Goal: Ask a question

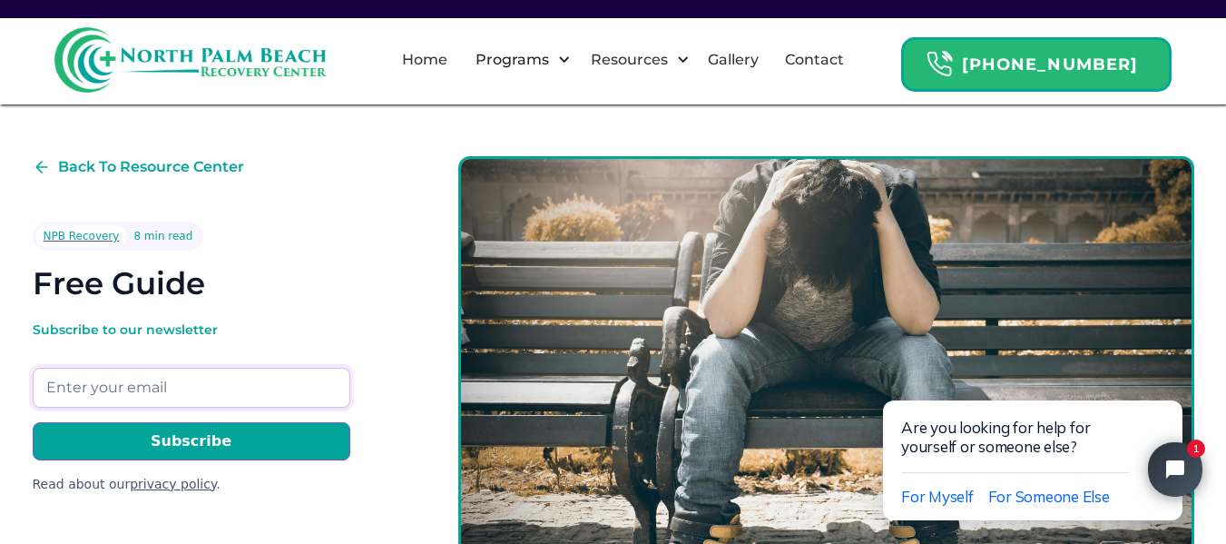
click at [242, 383] on input "Email Form" at bounding box center [192, 388] width 318 height 40
type input "[EMAIL_ADDRESS][DOMAIN_NAME]"
click at [206, 443] on input "Subscribe" at bounding box center [192, 441] width 318 height 38
type input "Please wait..."
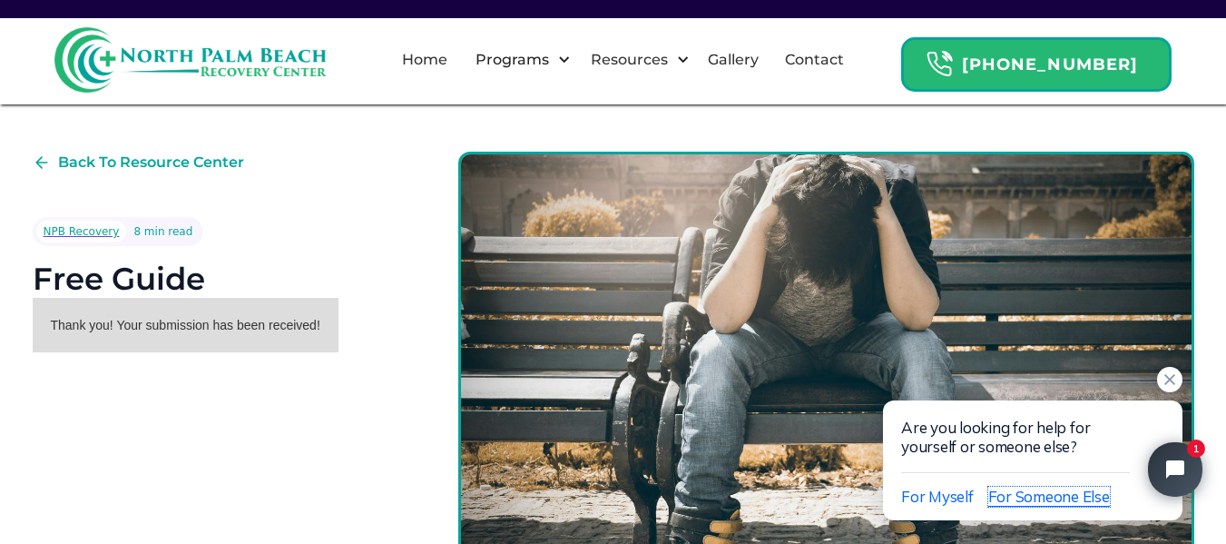
click at [1053, 497] on span "For Someone Else" at bounding box center [1049, 496] width 122 height 19
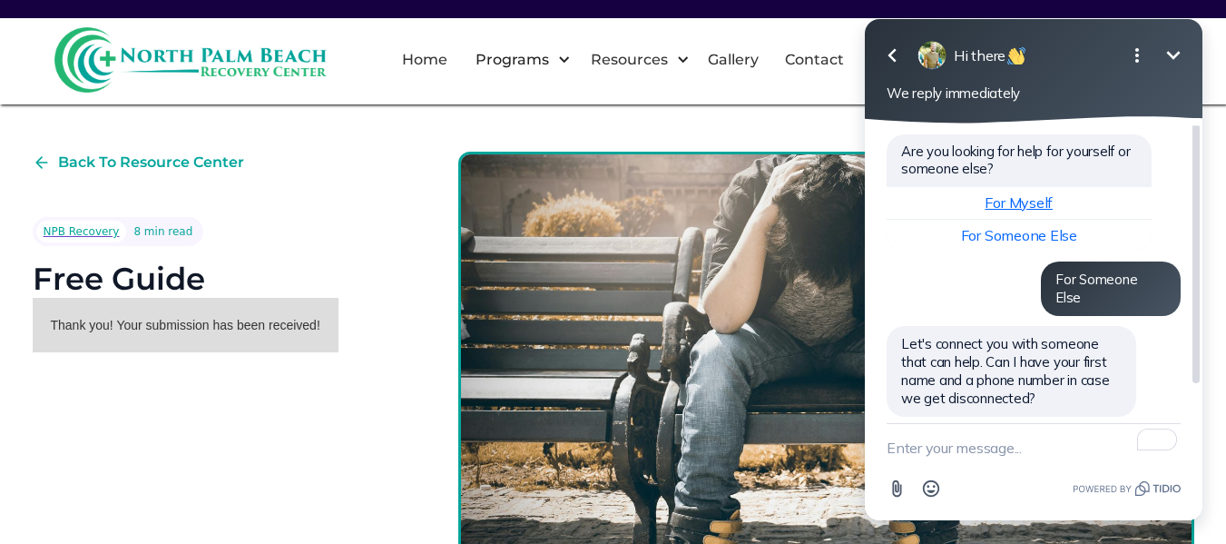
scroll to position [0, 0]
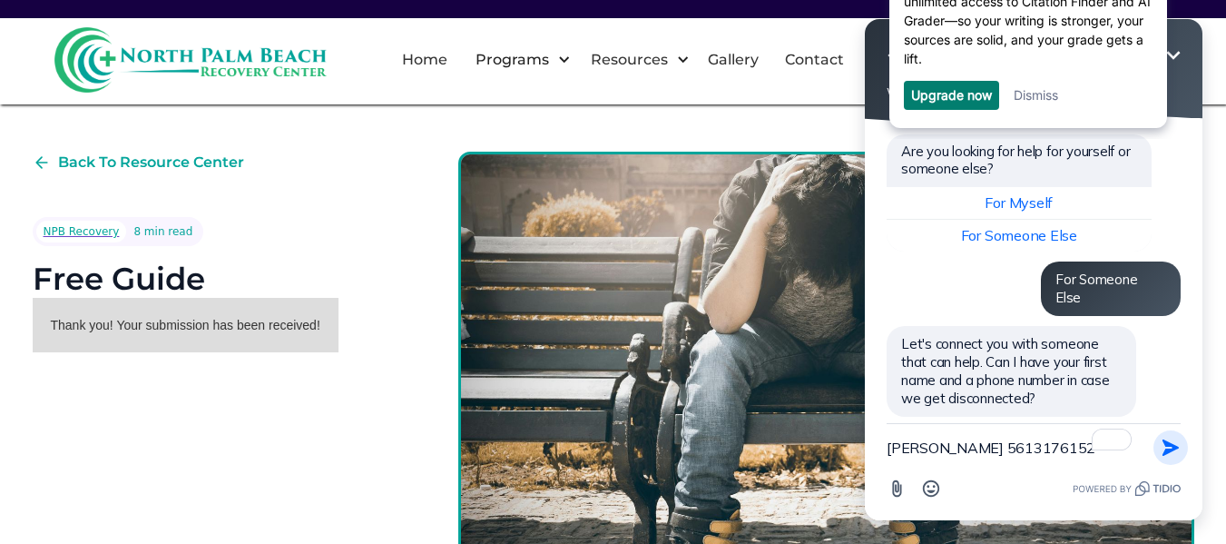
type textarea "[PERSON_NAME] 5613176152"
click at [1162, 452] on icon "button" at bounding box center [1171, 448] width 20 height 20
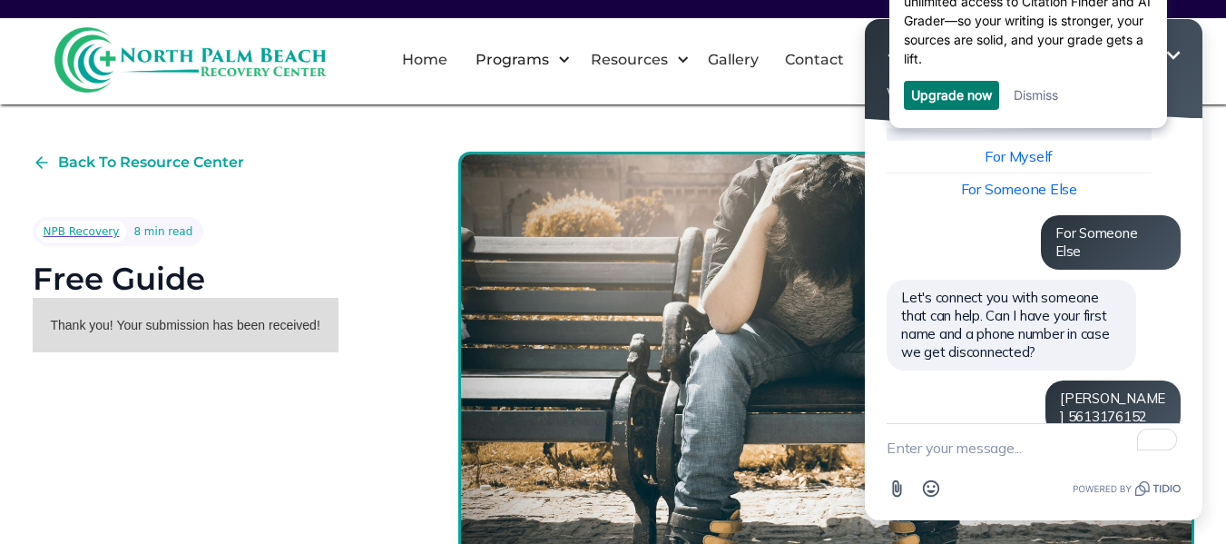
scroll to position [174, 0]
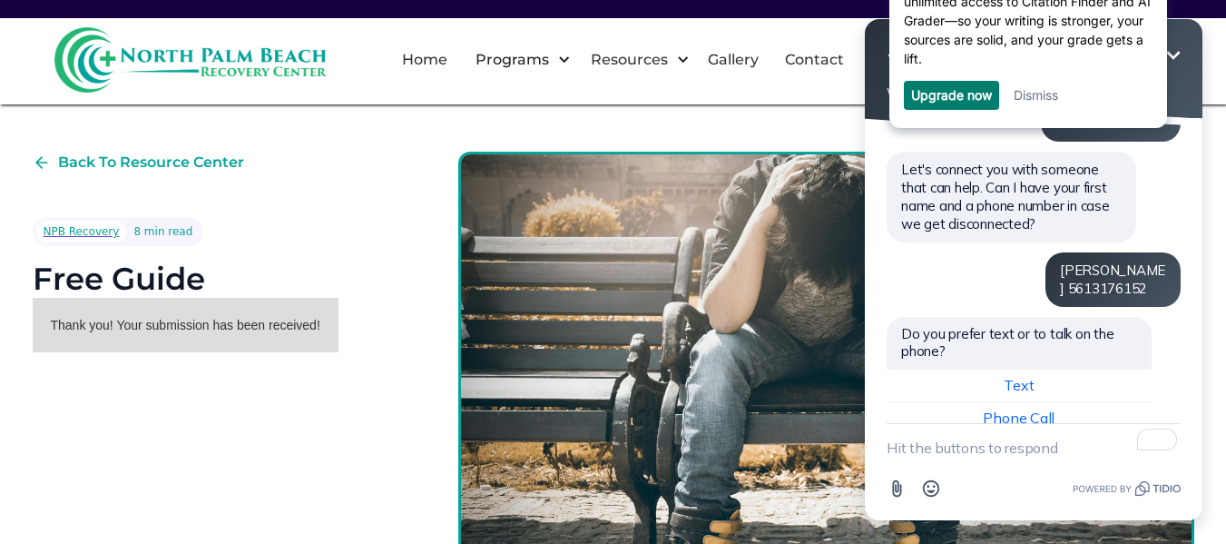
click at [1069, 456] on textarea "To enrich screen reader interactions, please activate Accessibility in Grammarl…" at bounding box center [1034, 447] width 294 height 47
type textarea "text"
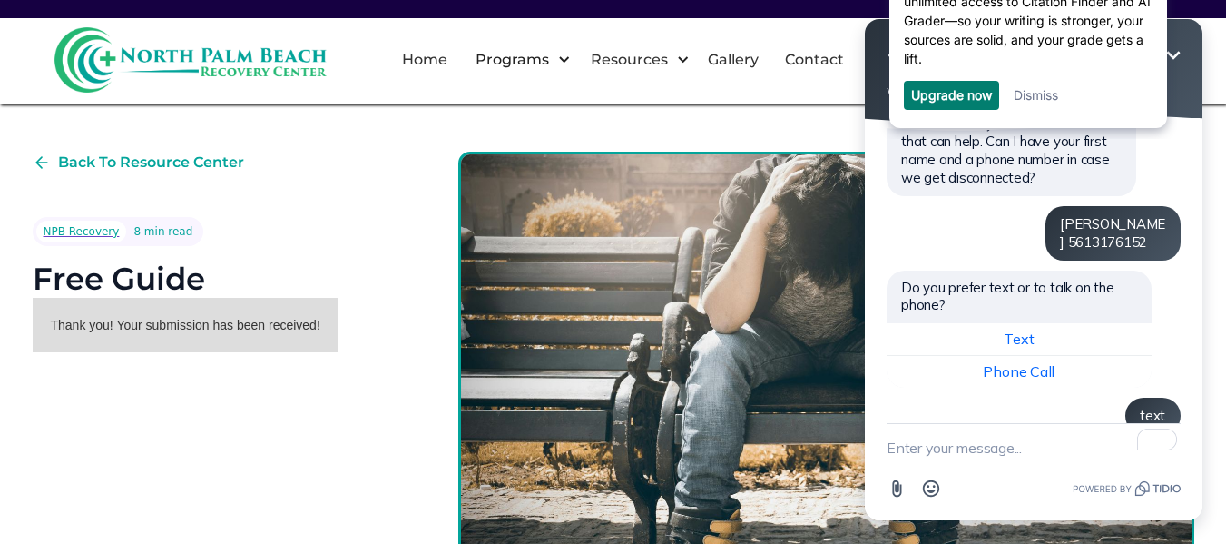
click at [1041, 102] on link "Dismiss" at bounding box center [1036, 94] width 44 height 15
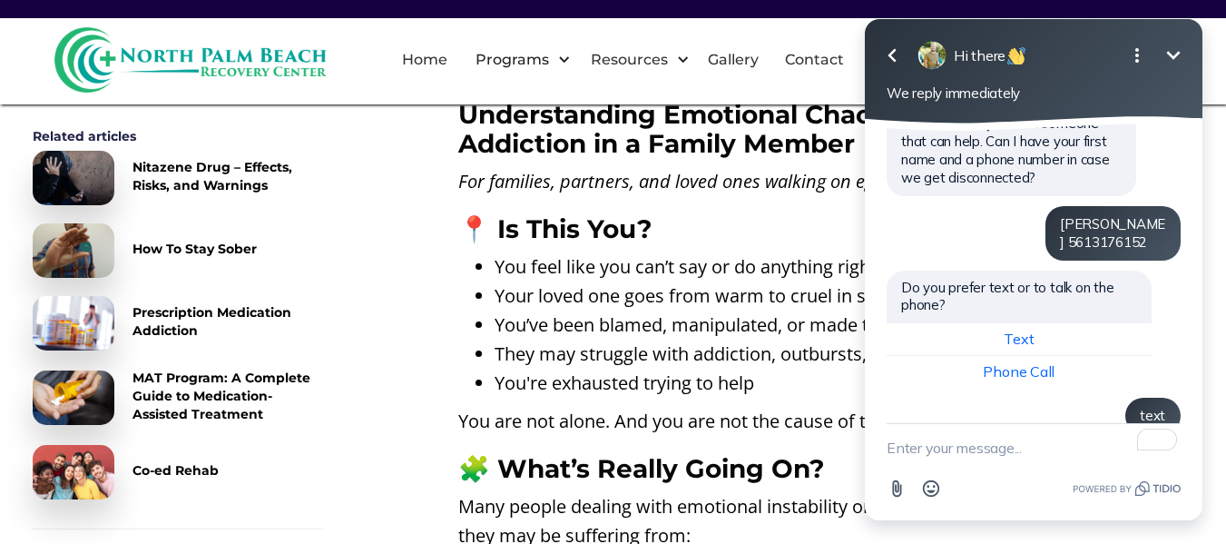
scroll to position [821, 0]
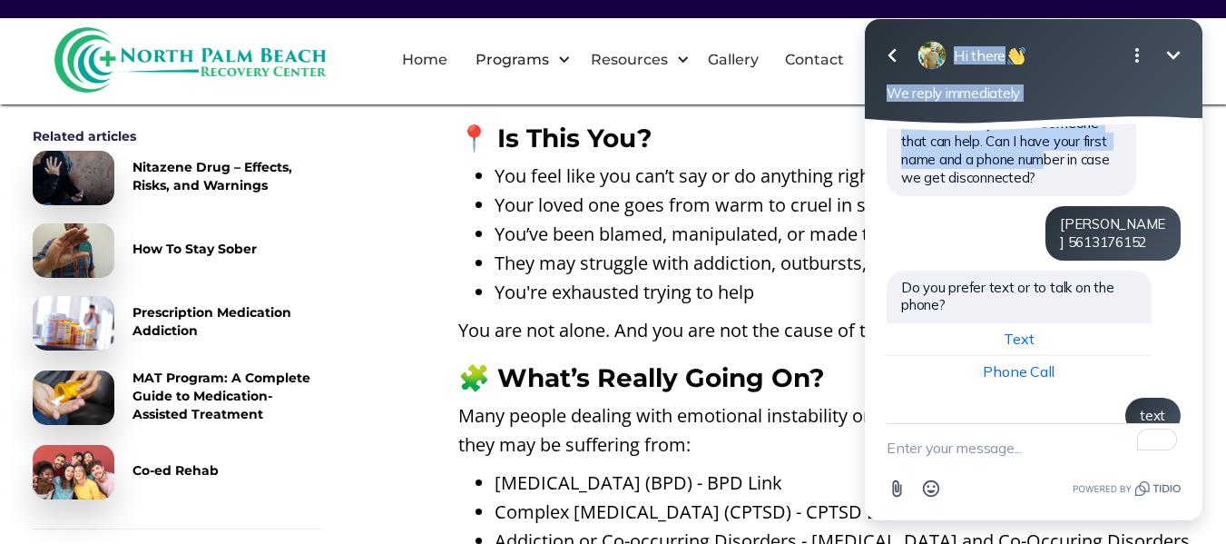
drag, startPoint x: 1037, startPoint y: 28, endPoint x: 1082, endPoint y: 99, distance: 83.6
click at [1044, 150] on div "Go back Hi there Minimize Open options We reply immediately Are you looking for…" at bounding box center [1034, 269] width 338 height 501
click at [1071, 74] on div "Go back Hi there Minimize Open options We reply immediately" at bounding box center [1034, 71] width 338 height 104
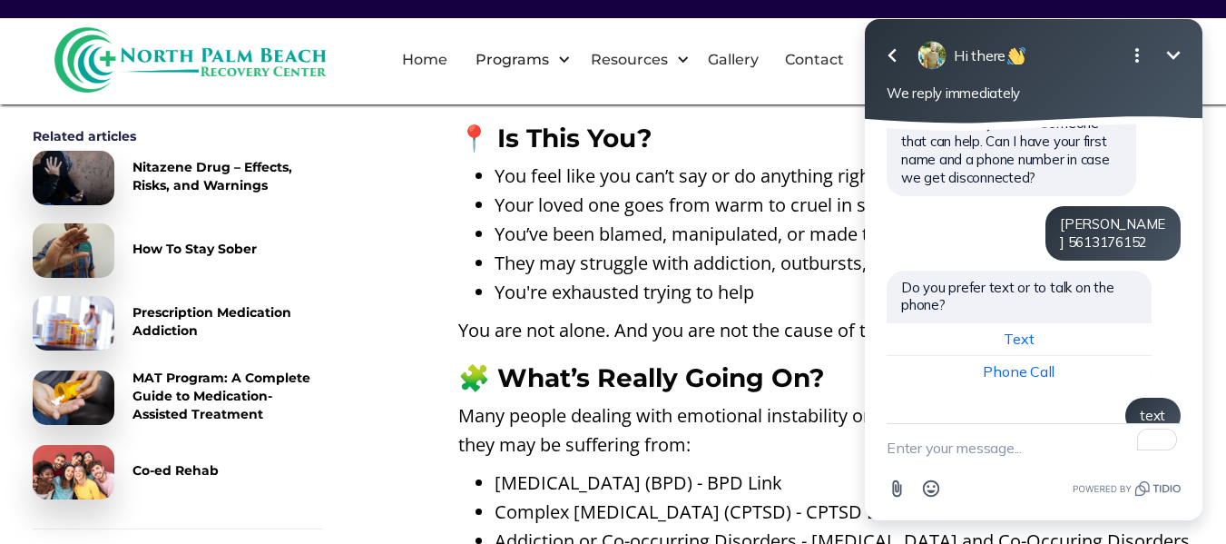
click at [1168, 56] on icon "Minimize" at bounding box center [1174, 55] width 22 height 22
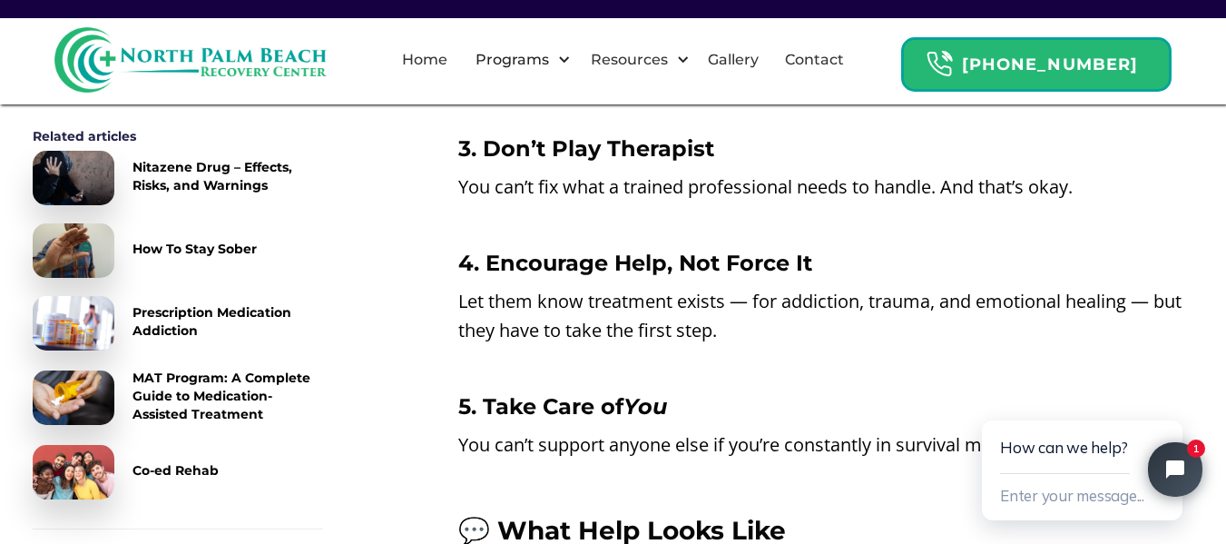
scroll to position [1820, 0]
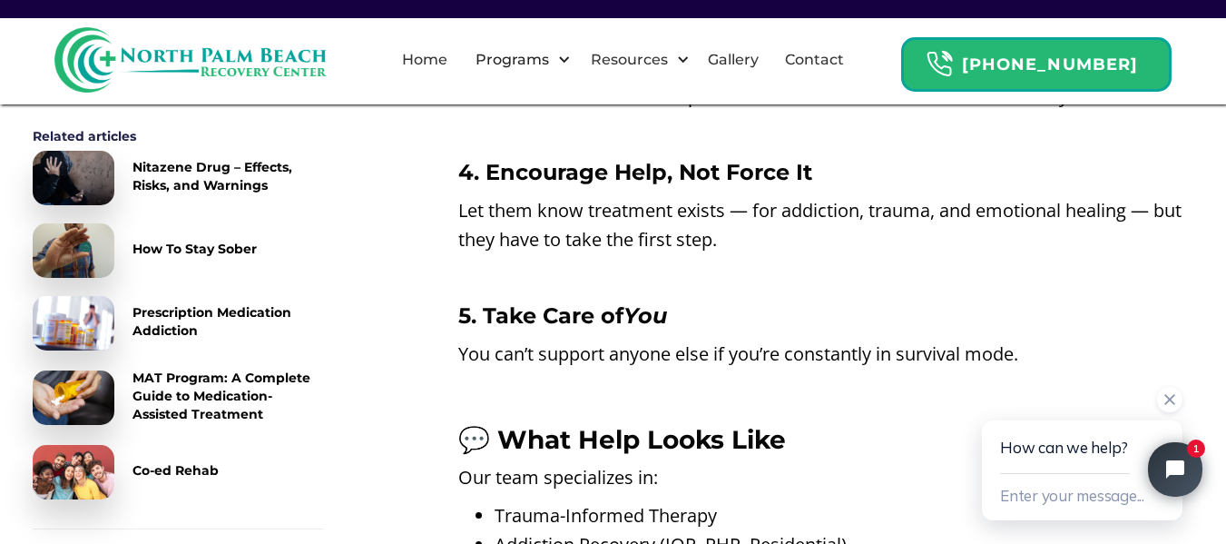
click at [1058, 464] on div "How can we help?" at bounding box center [1082, 447] width 164 height 54
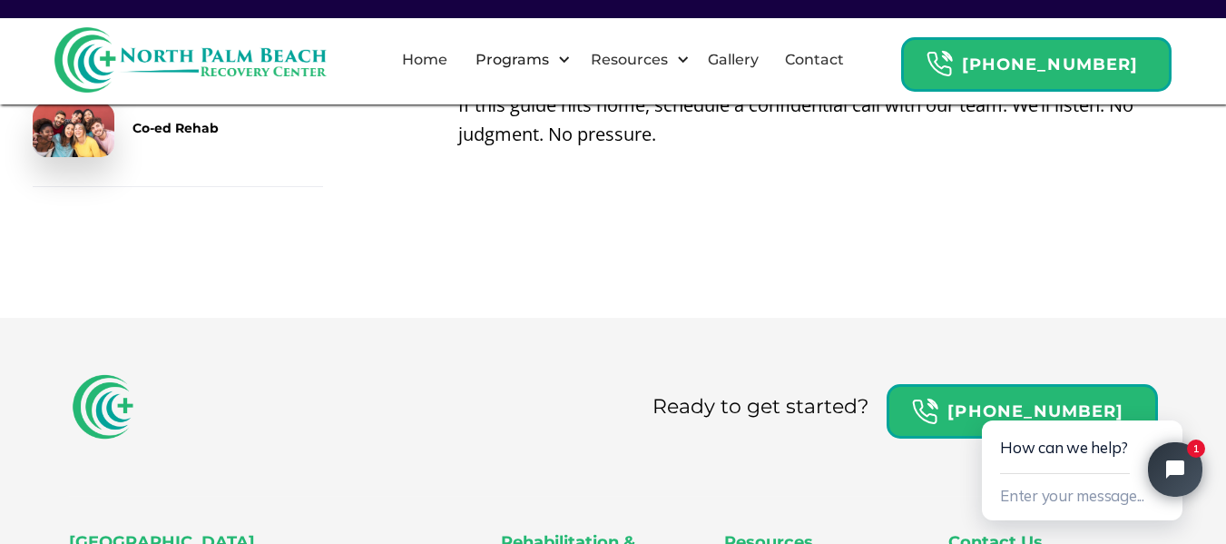
scroll to position [2455, 0]
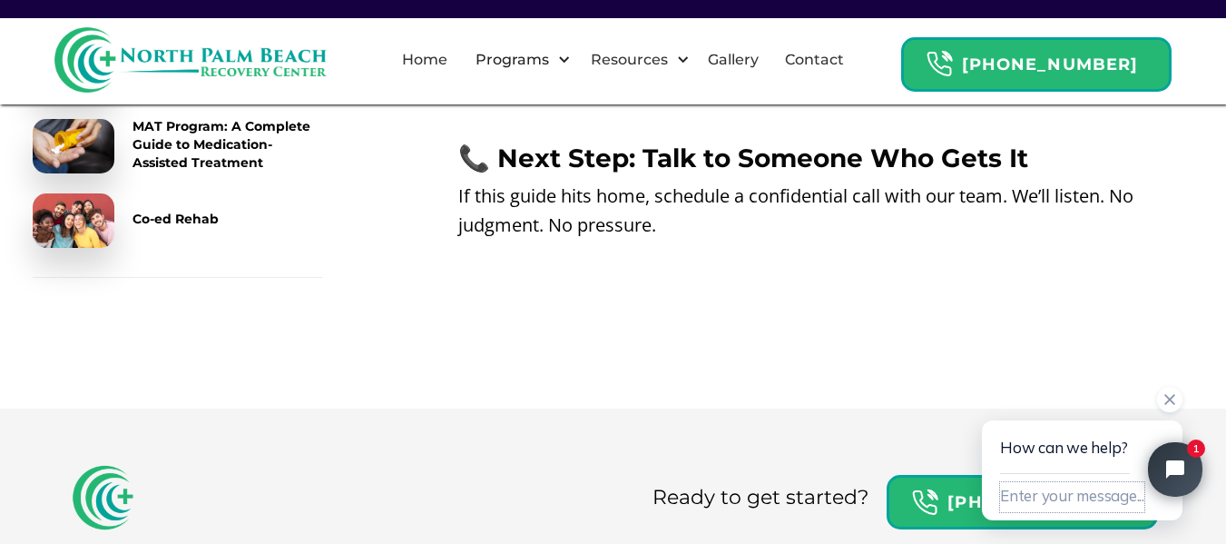
click at [1039, 500] on button "Enter your message..." at bounding box center [1072, 497] width 144 height 30
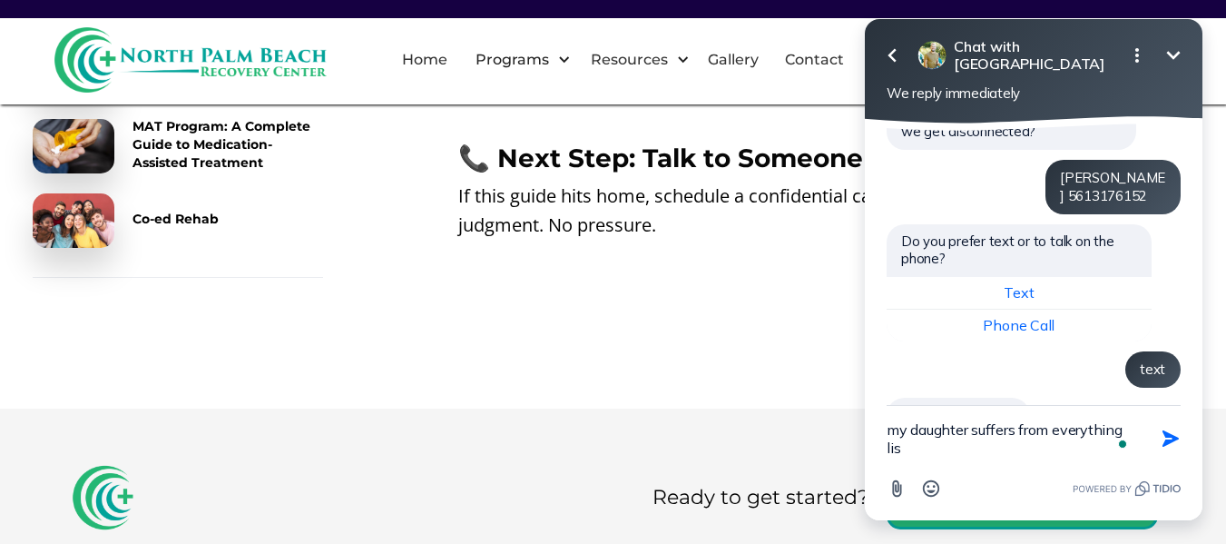
scroll to position [285, 0]
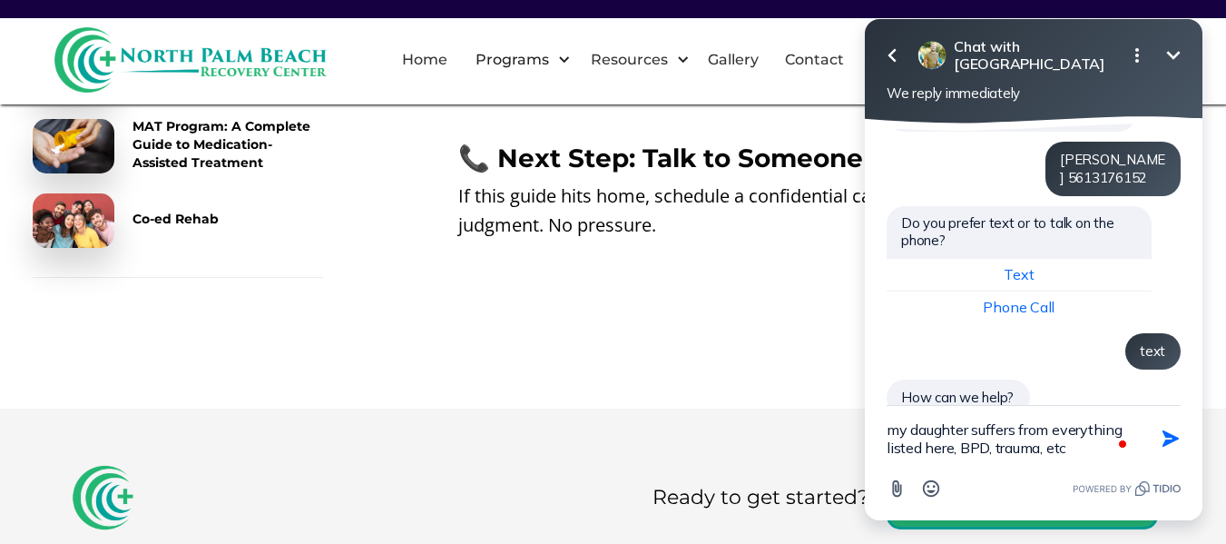
type textarea "my daughter suffers from everything listed here, BPD, trauma, etc."
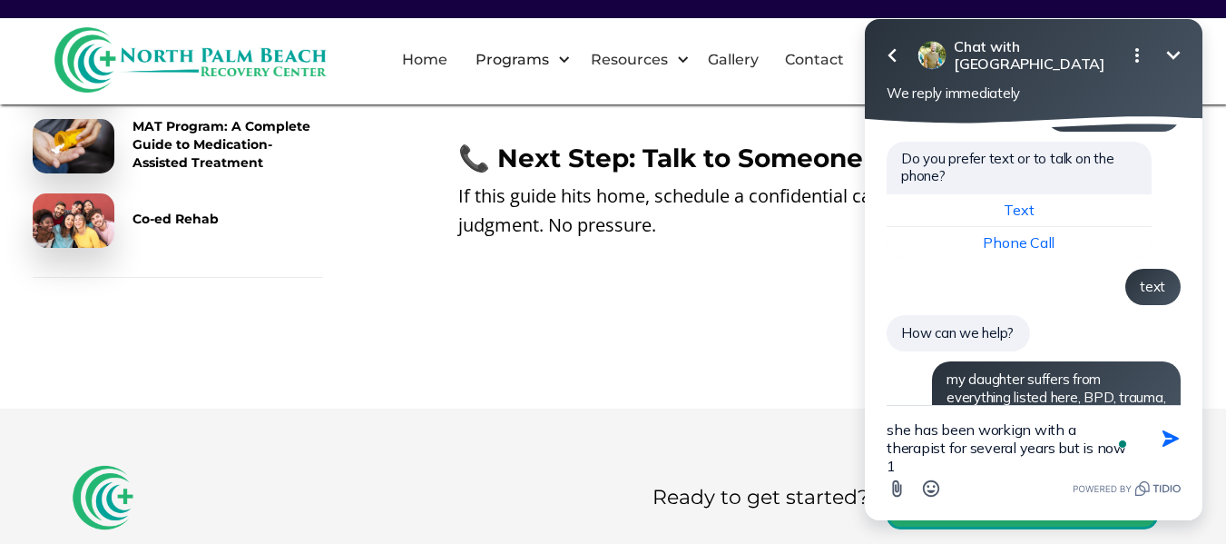
type textarea "she has been workign with a therapist for several years but is now 18"
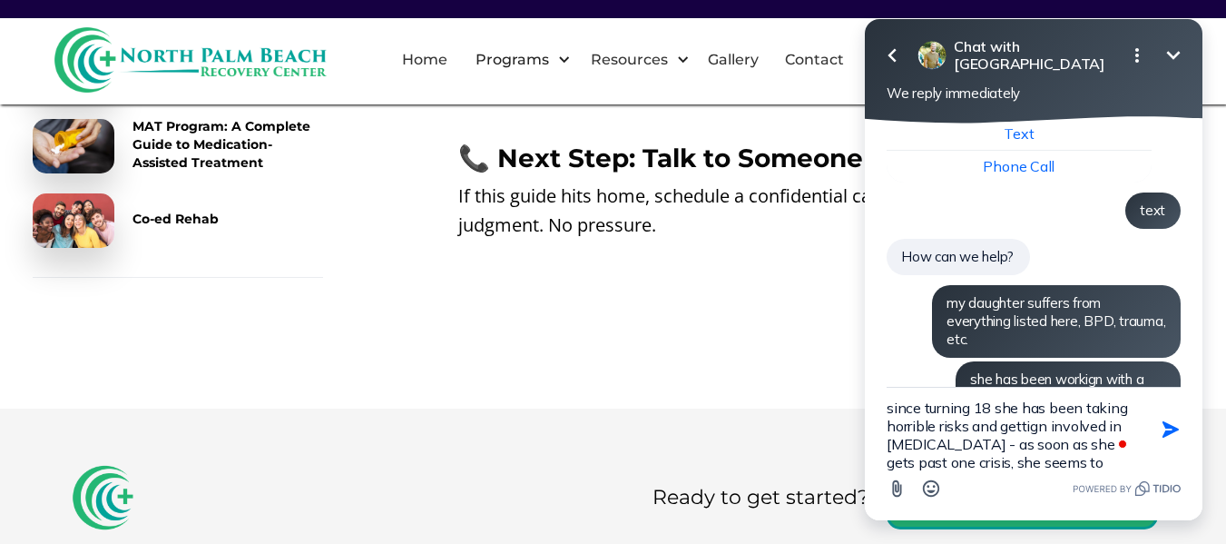
scroll to position [22, 0]
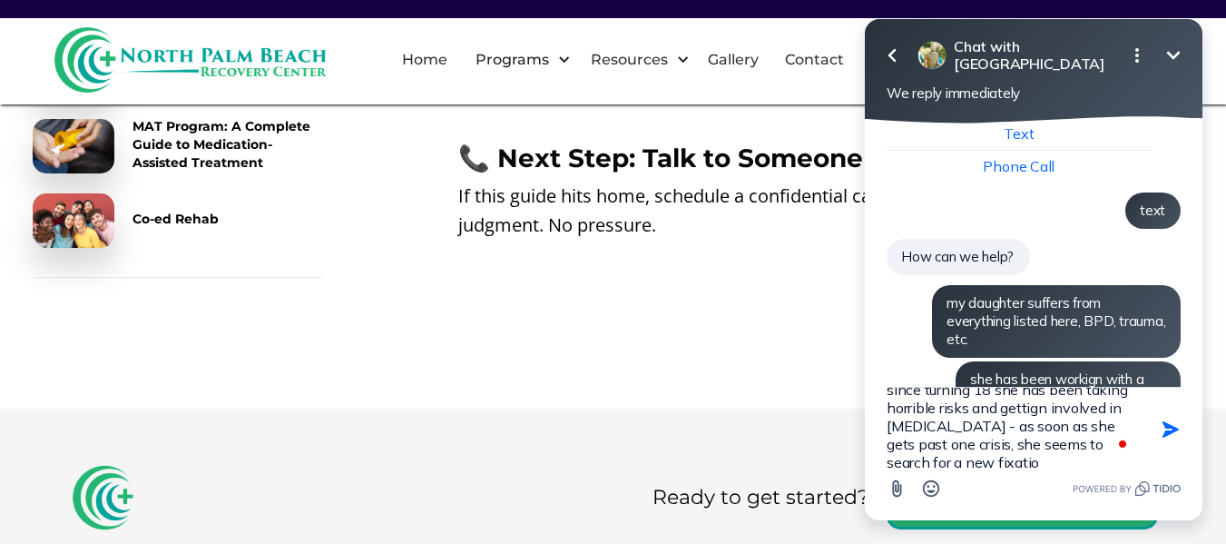
type textarea "since turning 18 she has been taking horrible risks and gettign involved in [ME…"
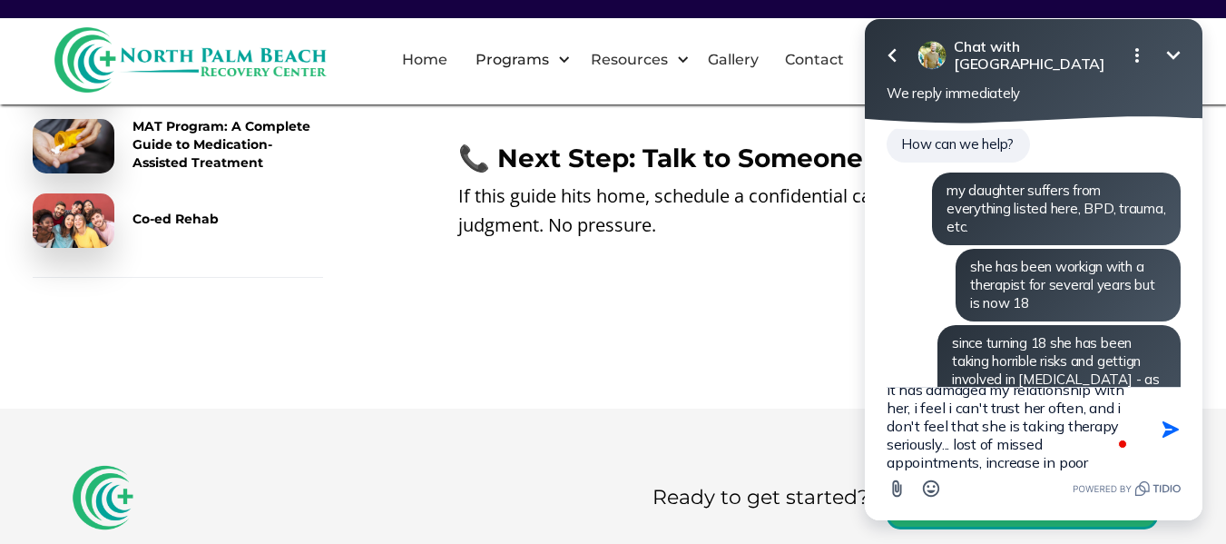
scroll to position [40, 0]
type textarea "it has damaged my relationship with her, i feel i can't trust her often, and i …"
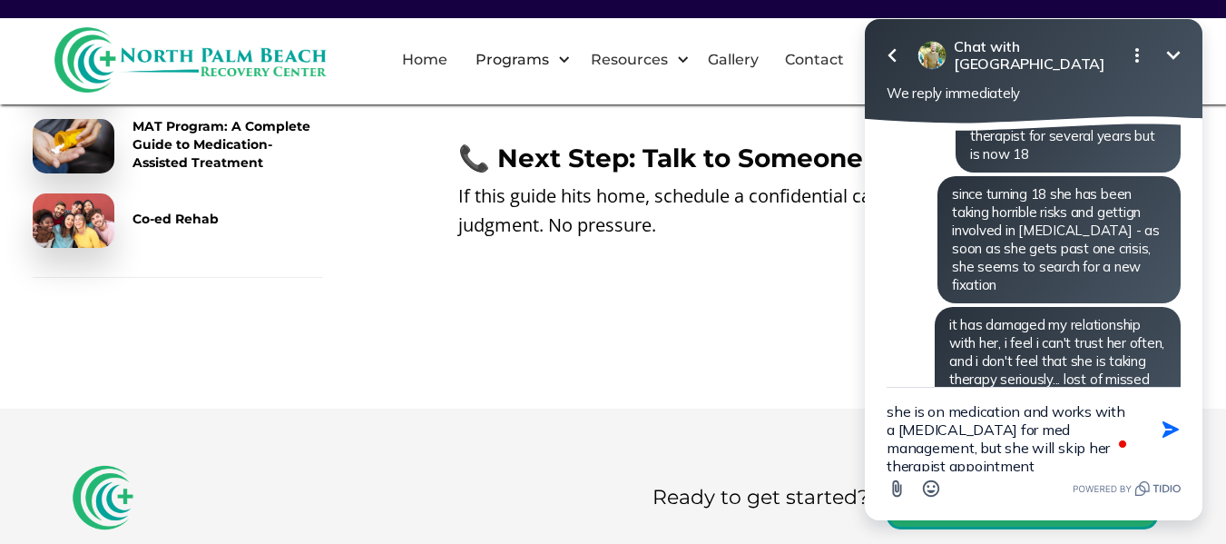
scroll to position [4, 0]
type textarea "she is on medication and works with a [MEDICAL_DATA] for med management, but sh…"
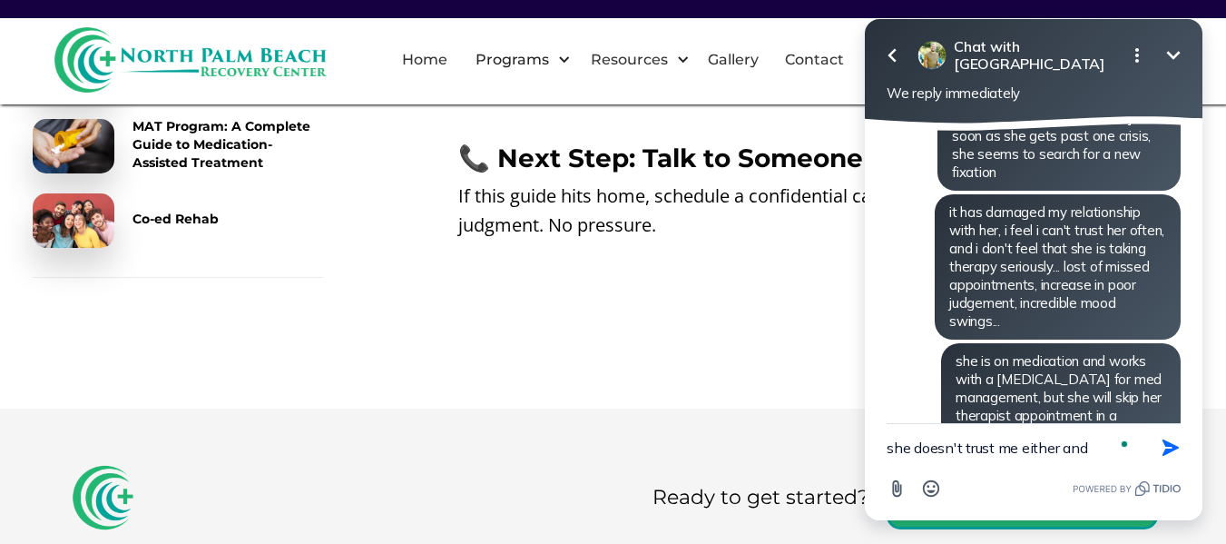
scroll to position [846, 0]
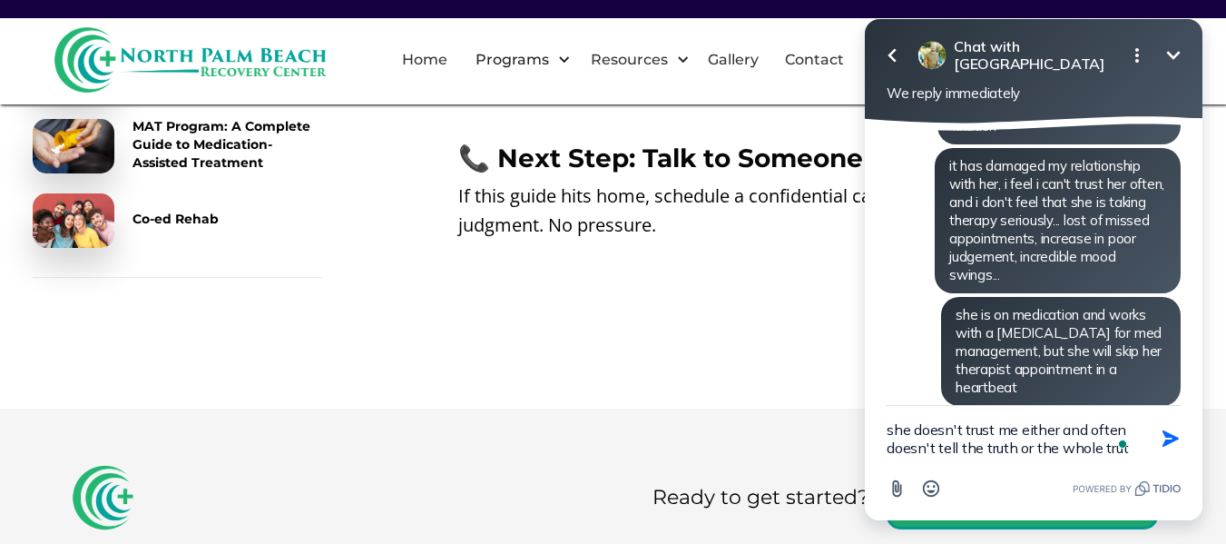
type textarea "she doesn't trust me either and often doesn't tell the truth or the whole truth"
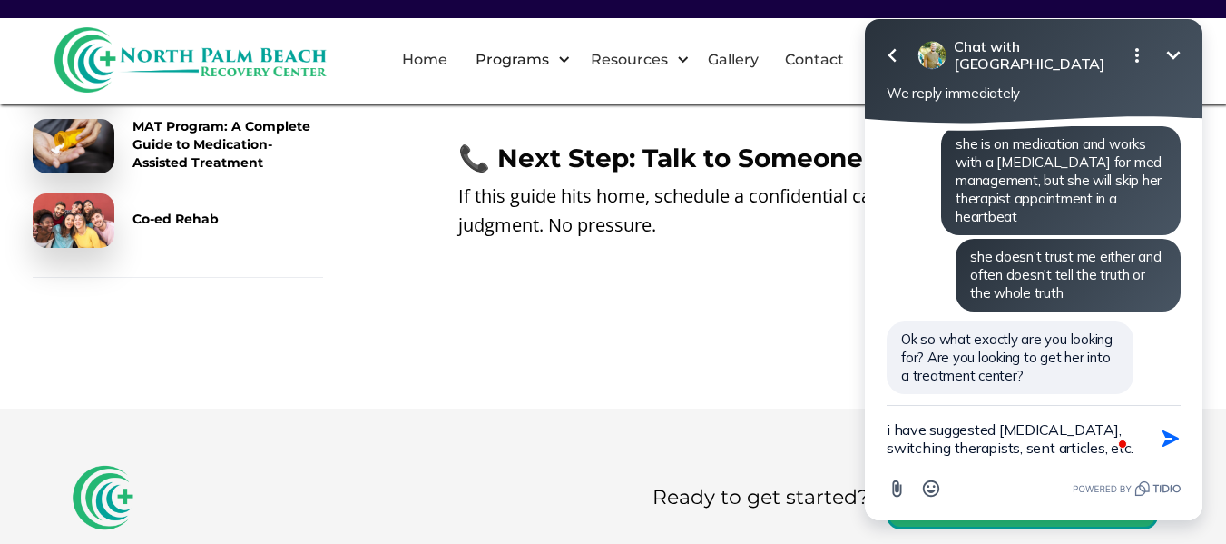
scroll to position [977, 0]
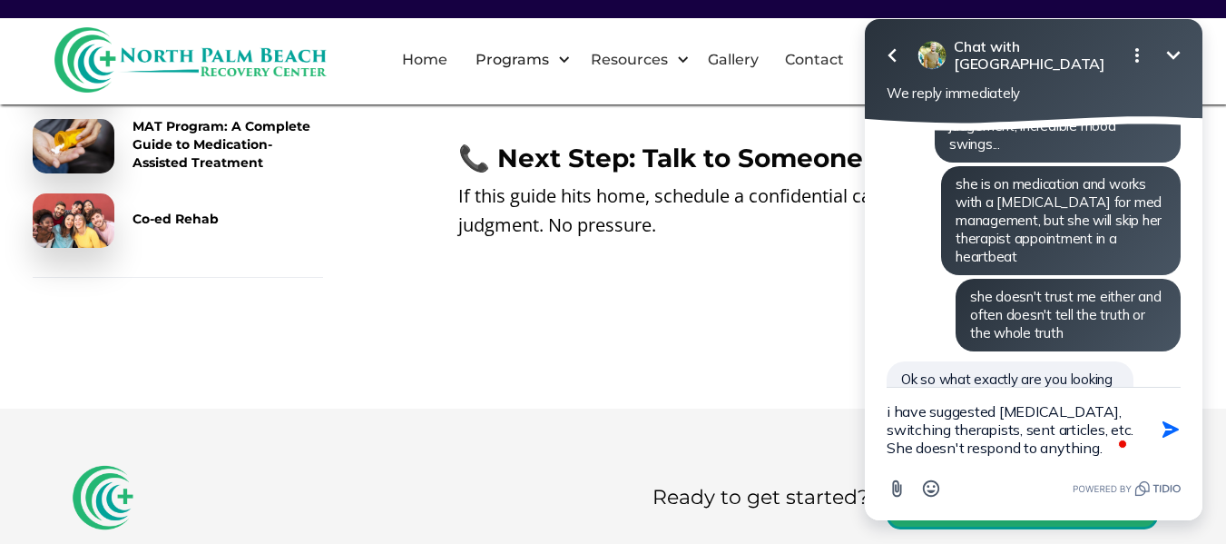
type textarea "i have suggested [MEDICAL_DATA], switching therapists, sent articles, etc. She …"
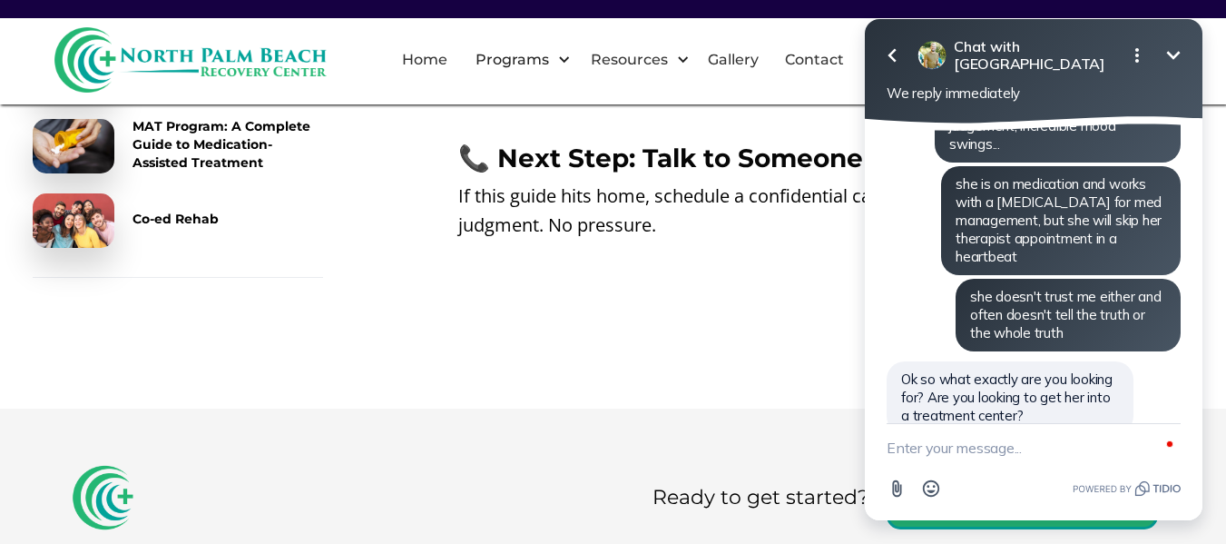
scroll to position [1059, 0]
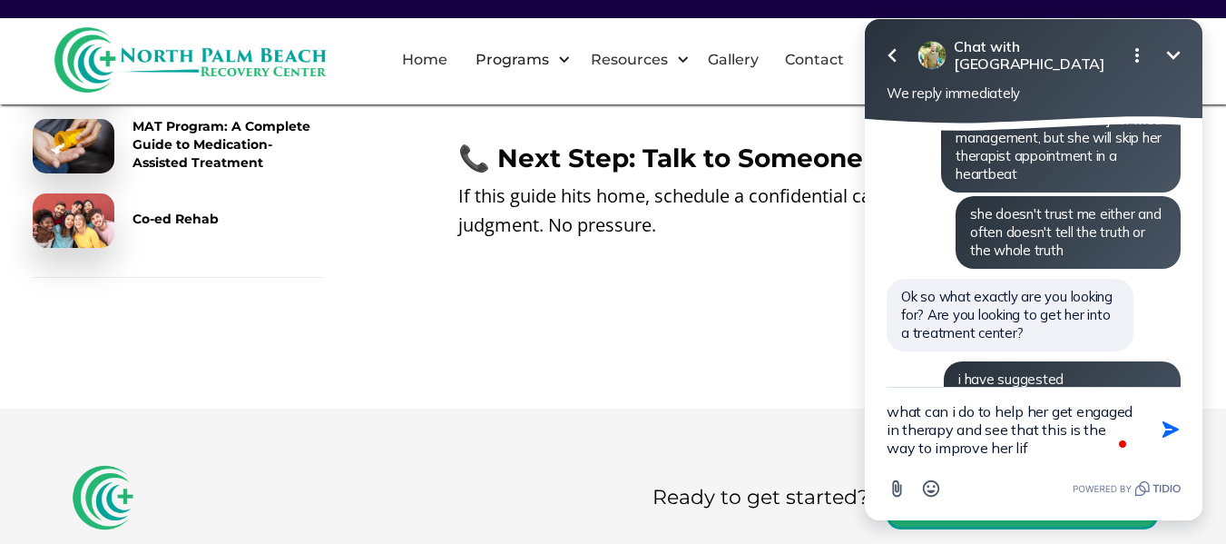
type textarea "what can i do to help her get engaged in therapy and see that this is the way t…"
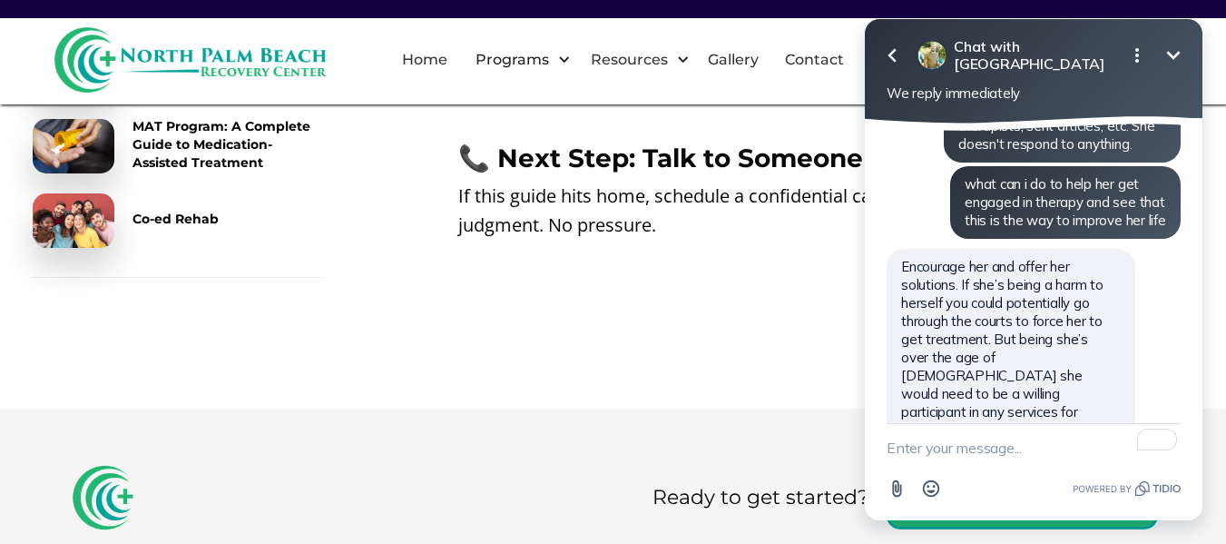
scroll to position [1309, 0]
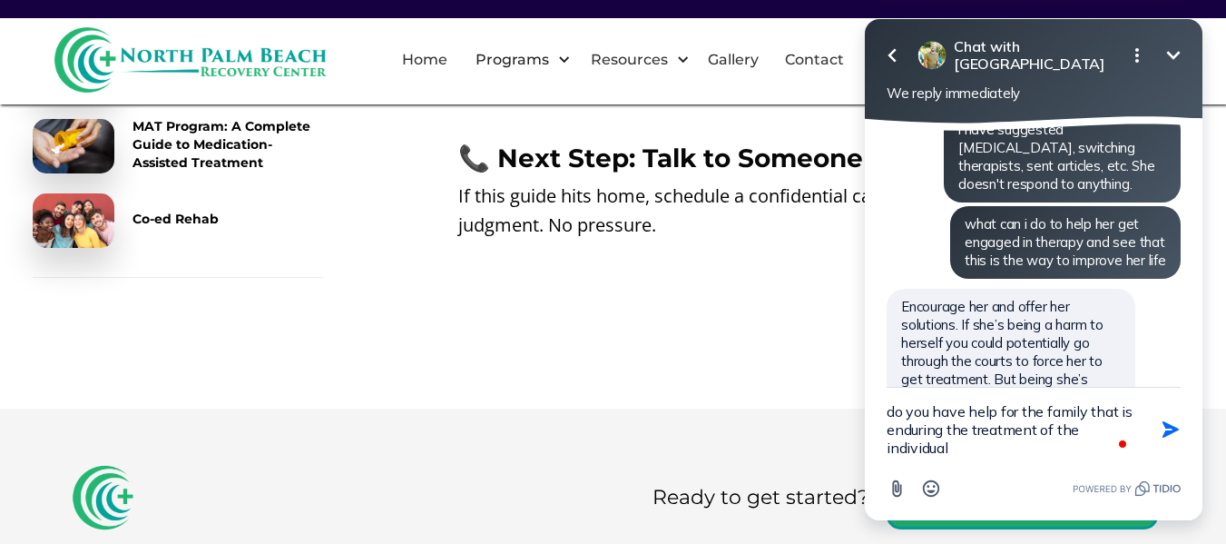
type textarea "do you have help for the family that is enduring the treatment of the individua…"
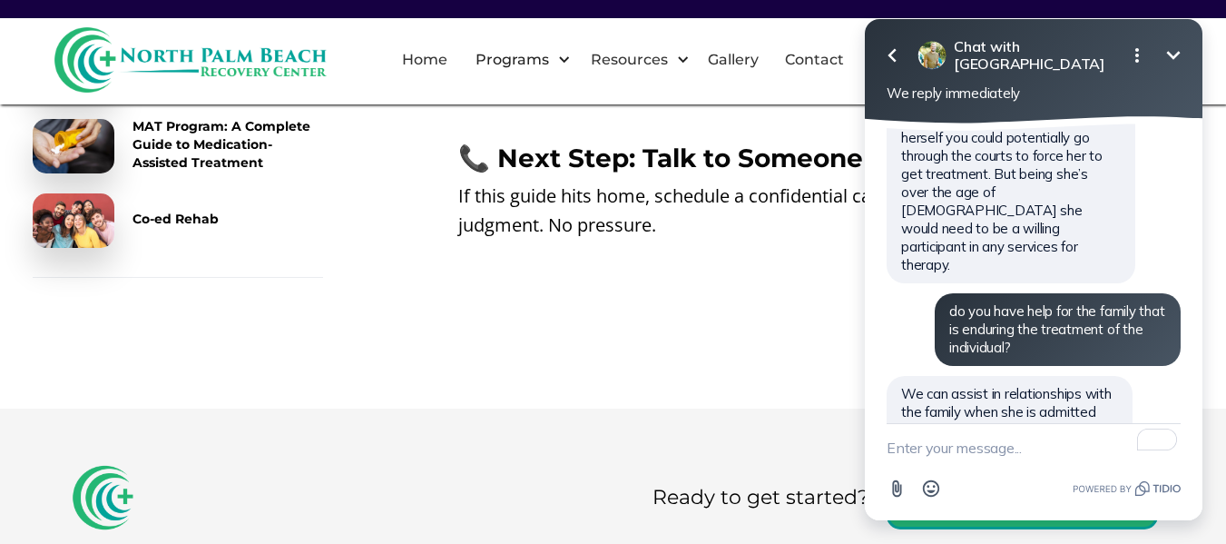
scroll to position [1474, 0]
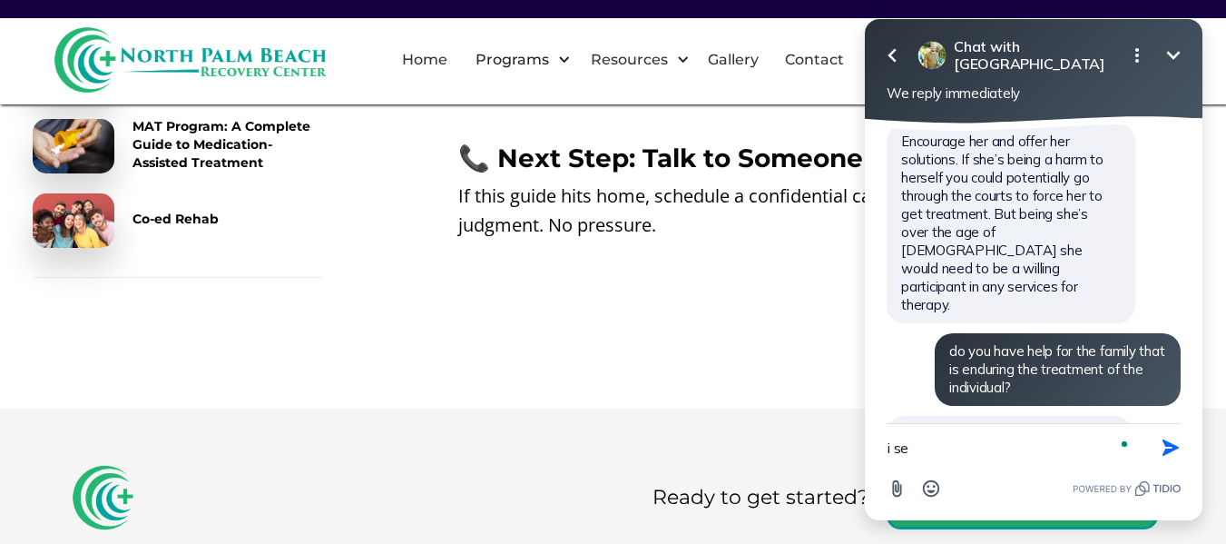
type textarea "i see"
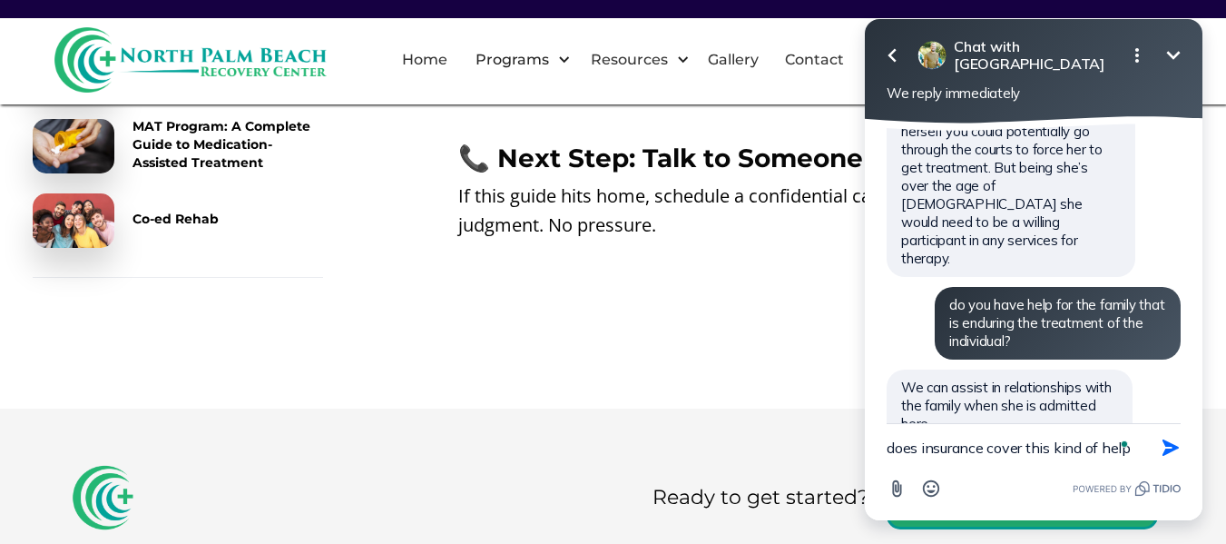
type textarea "does insurance cover this kind of help?"
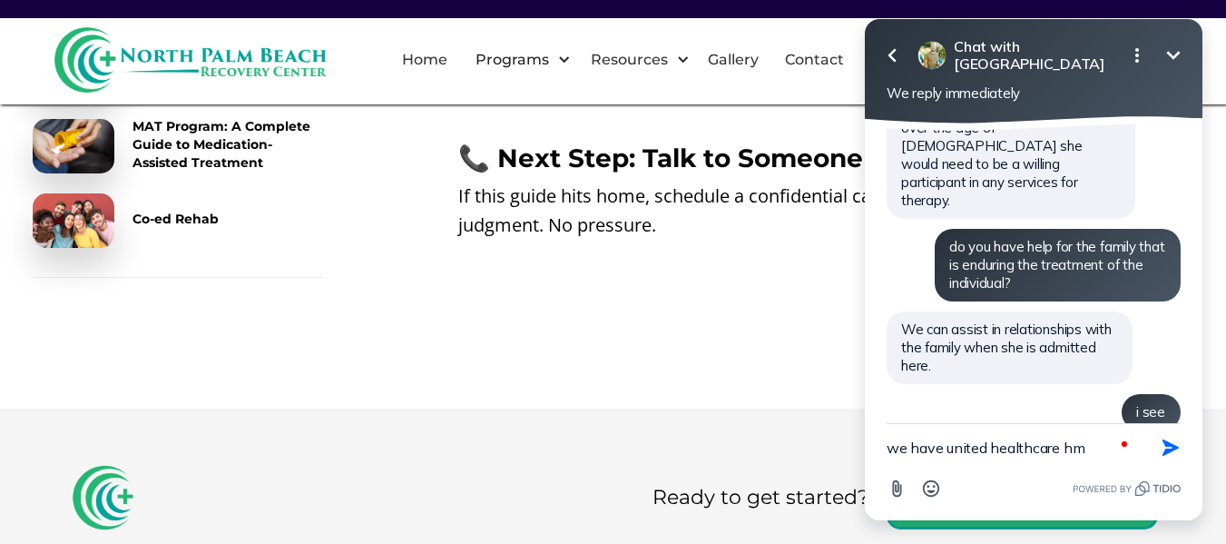
type textarea "we have united healthcare hmo"
